Goal: Transaction & Acquisition: Subscribe to service/newsletter

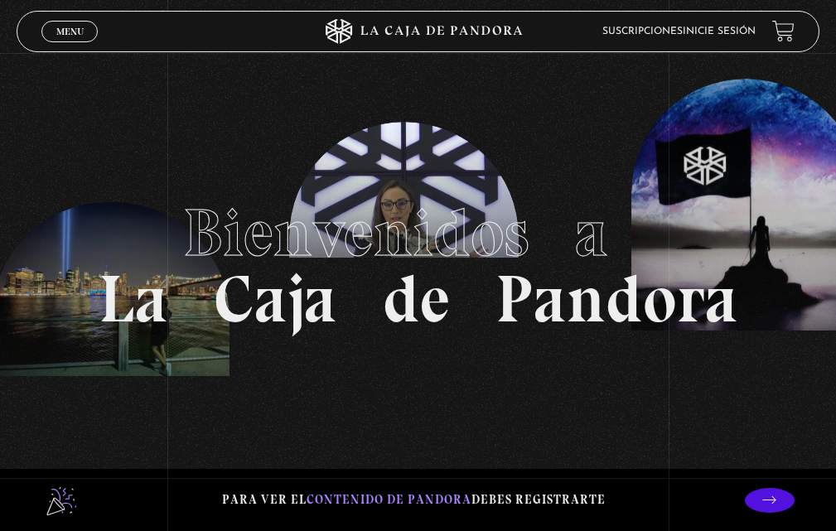
click at [69, 38] on link "Menu Cerrar" at bounding box center [69, 32] width 56 height 22
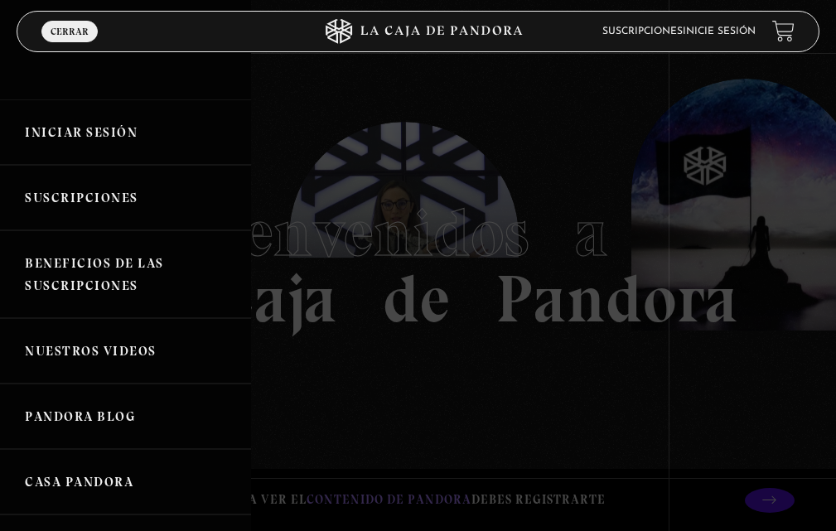
click at [111, 123] on link "Iniciar Sesión" at bounding box center [125, 131] width 251 height 65
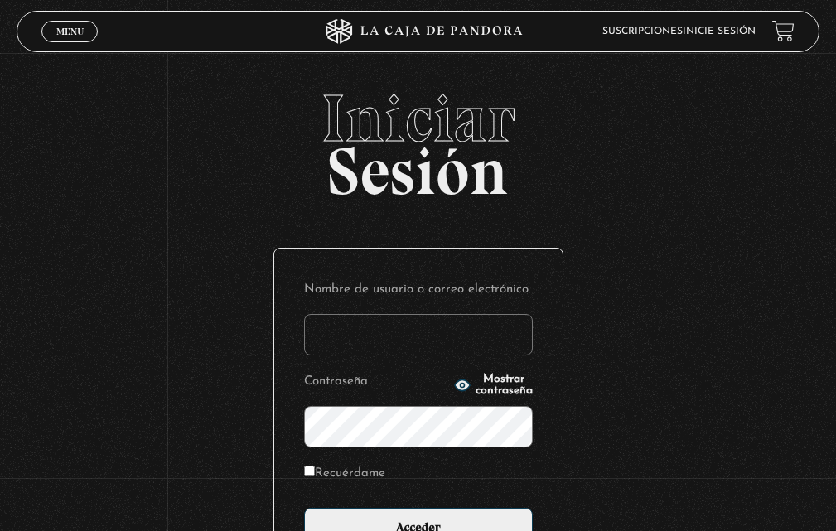
scroll to position [83, 0]
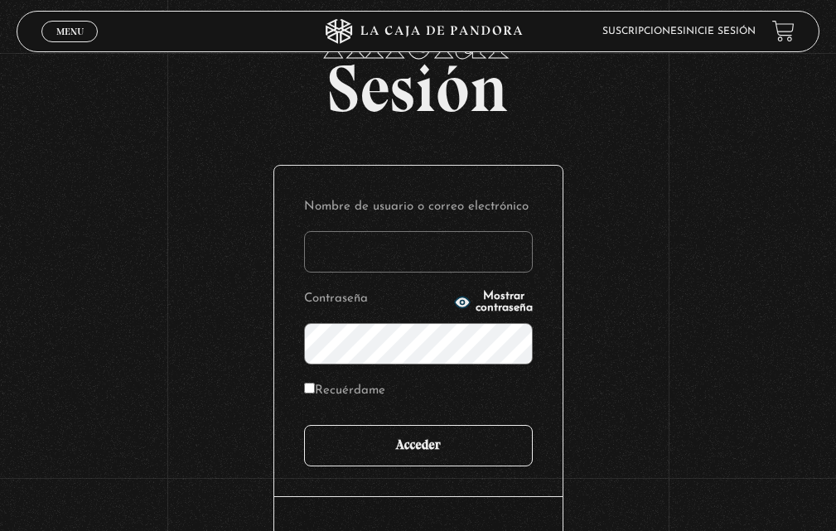
type input "[EMAIL_ADDRESS][DOMAIN_NAME]"
click at [419, 437] on input "Acceder" at bounding box center [418, 445] width 229 height 41
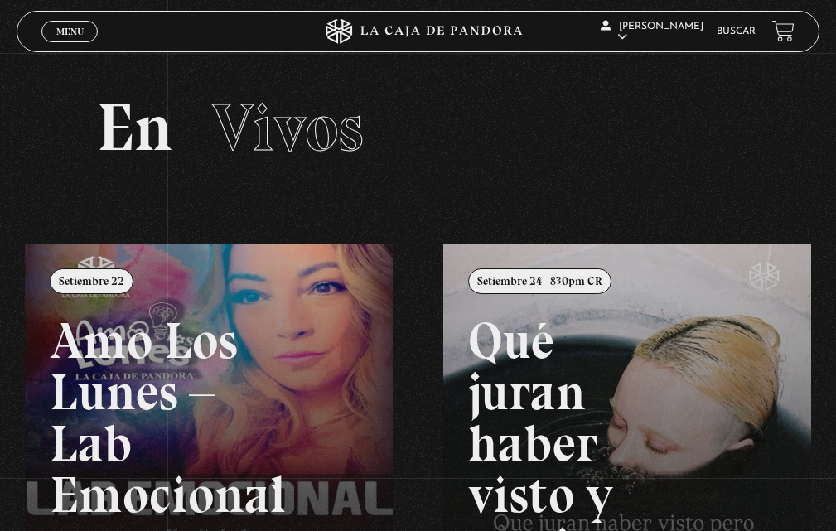
click at [305, 377] on link at bounding box center [443, 509] width 836 height 531
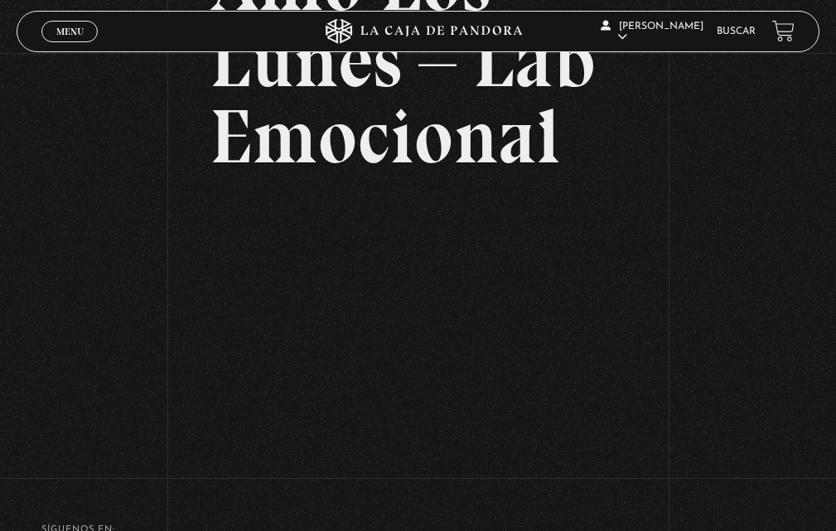
scroll to position [249, 0]
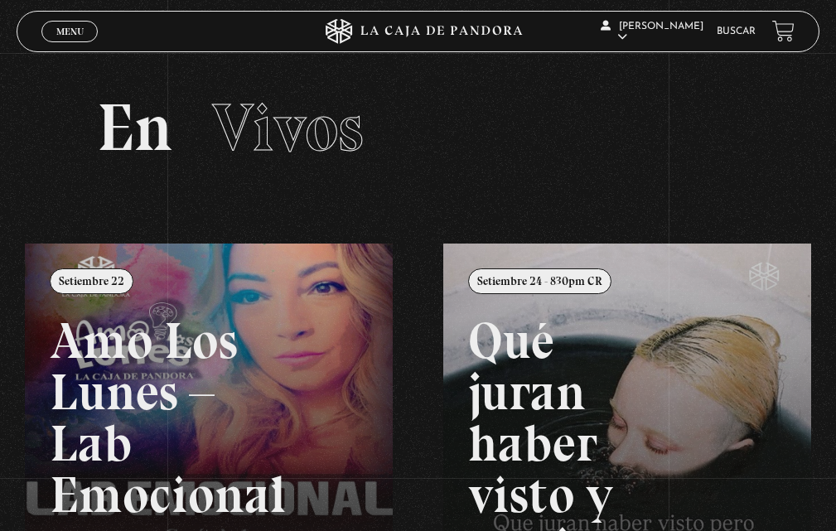
click at [69, 27] on span "Menu" at bounding box center [69, 32] width 27 height 10
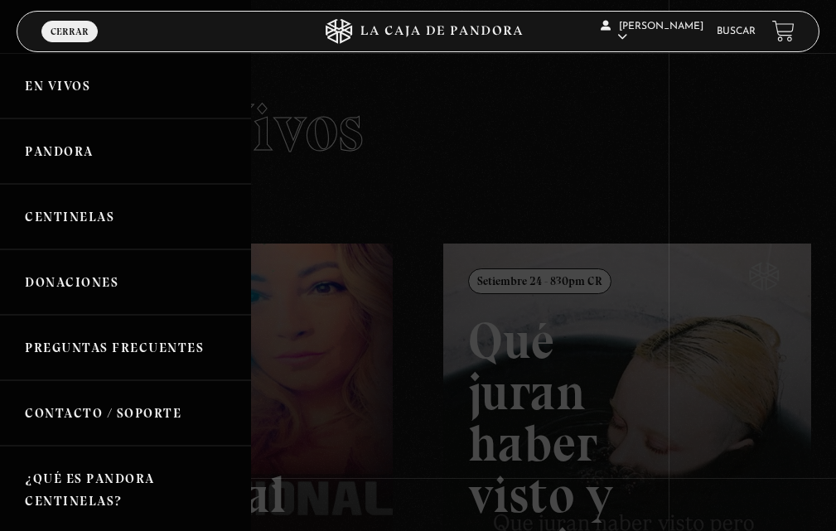
click at [530, 299] on div at bounding box center [418, 265] width 836 height 531
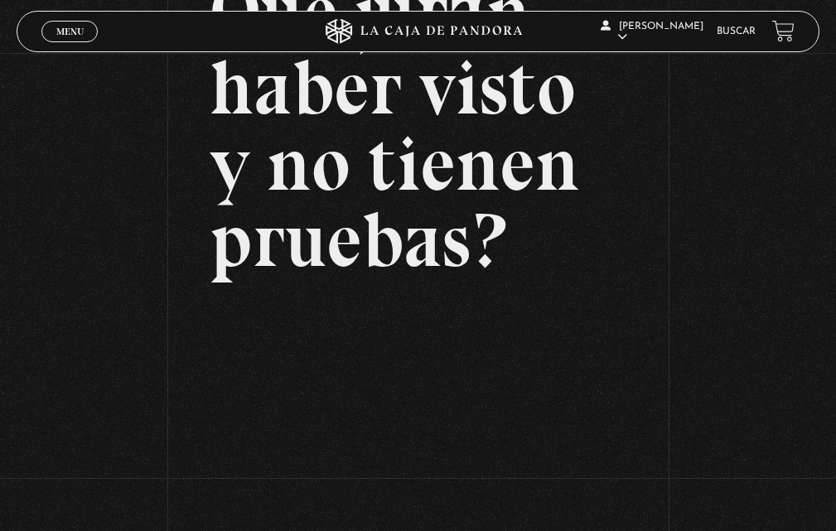
scroll to position [276, 0]
